Goal: Information Seeking & Learning: Find specific fact

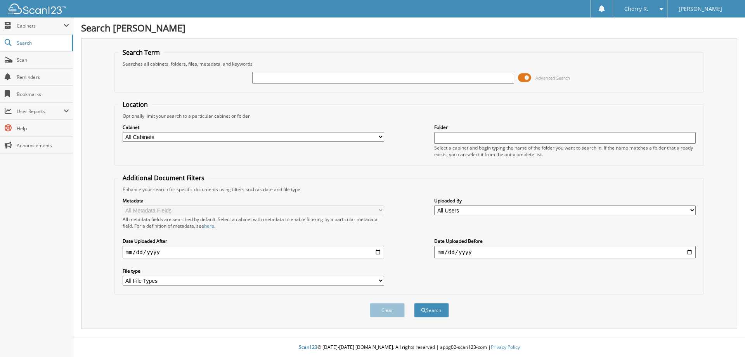
click at [525, 78] on span at bounding box center [524, 78] width 13 height 12
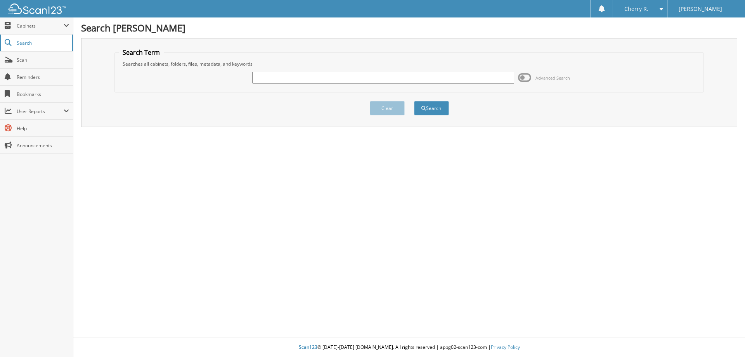
click at [20, 43] on span "Search" at bounding box center [42, 43] width 51 height 7
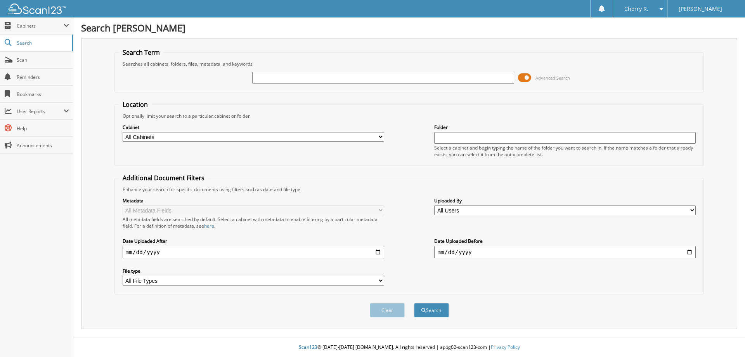
click at [288, 80] on input "text" at bounding box center [383, 78] width 262 height 12
click at [523, 76] on span at bounding box center [524, 78] width 13 height 12
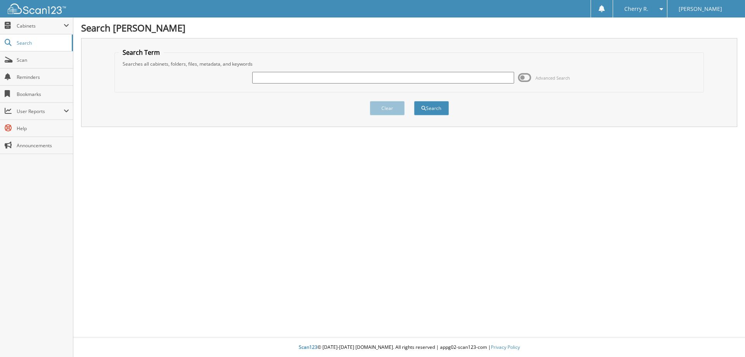
click at [313, 83] on div at bounding box center [383, 77] width 262 height 13
click at [308, 80] on input "text" at bounding box center [383, 78] width 262 height 12
paste input "25F10013"
type input "2"
click at [265, 70] on div "Advanced Search" at bounding box center [409, 77] width 581 height 21
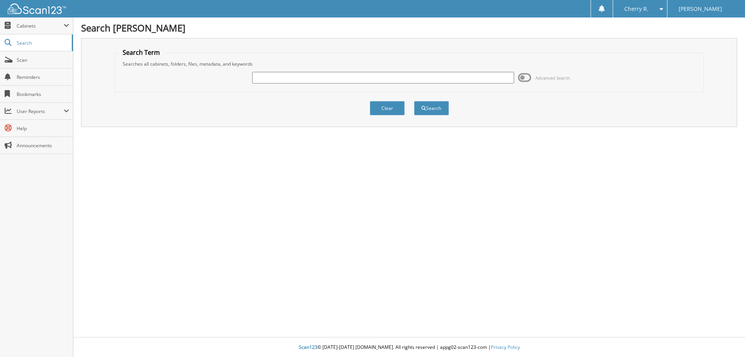
click at [267, 79] on input "text" at bounding box center [383, 78] width 262 height 12
paste input "1FTFW1E88PKE97780"
type input "1FTFW1E88PKE97780"
click at [414, 101] on button "Search" at bounding box center [431, 108] width 35 height 14
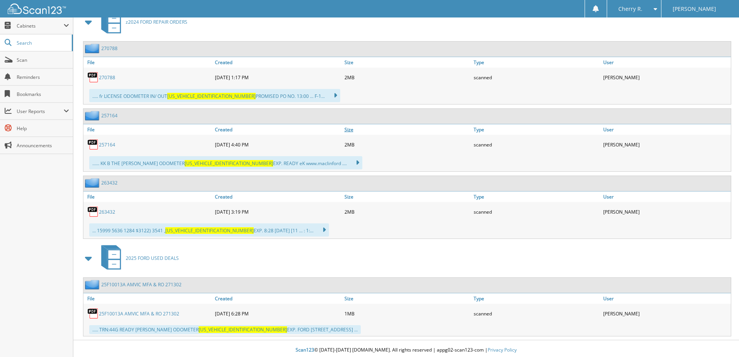
scroll to position [458, 0]
